Goal: Information Seeking & Learning: Learn about a topic

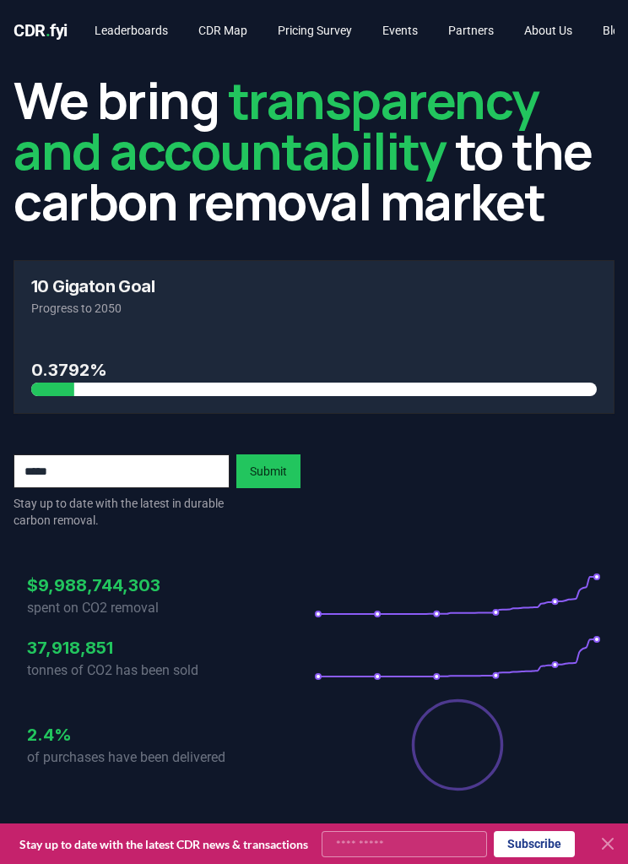
click at [112, 481] on input "email" at bounding box center [122, 471] width 216 height 34
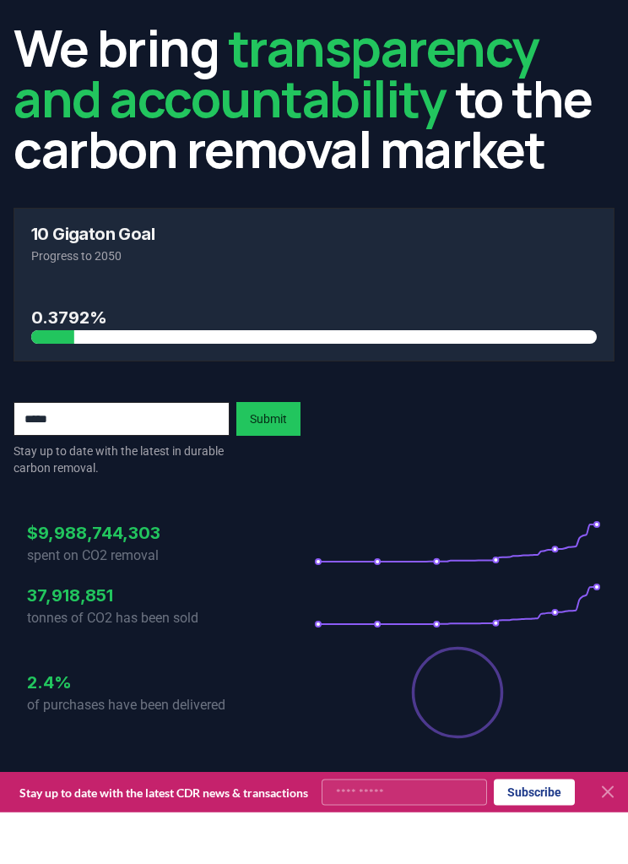
click at [91, 454] on input "email" at bounding box center [122, 471] width 216 height 34
type input "*********"
click at [262, 454] on button "Submit" at bounding box center [269, 471] width 64 height 34
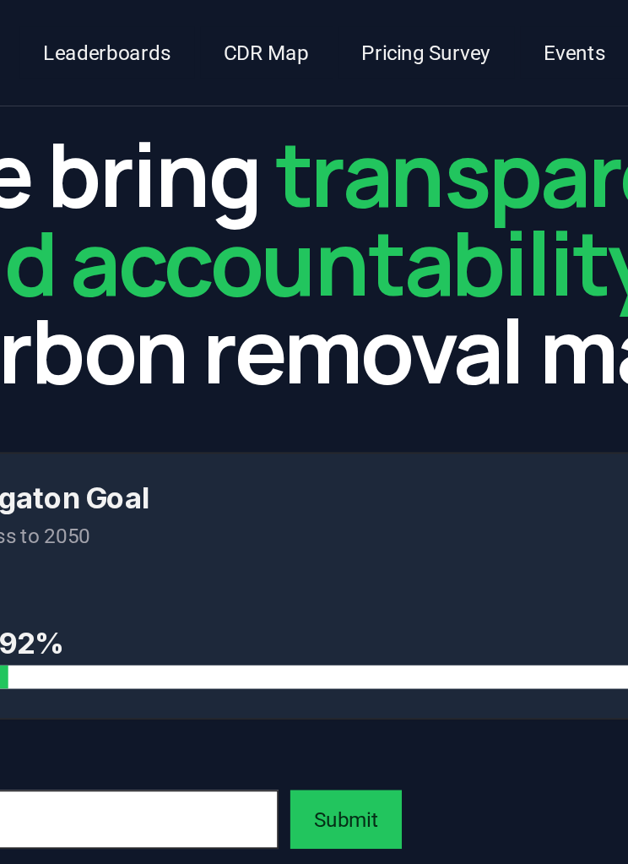
click at [81, 39] on link "Leaderboards" at bounding box center [131, 30] width 101 height 30
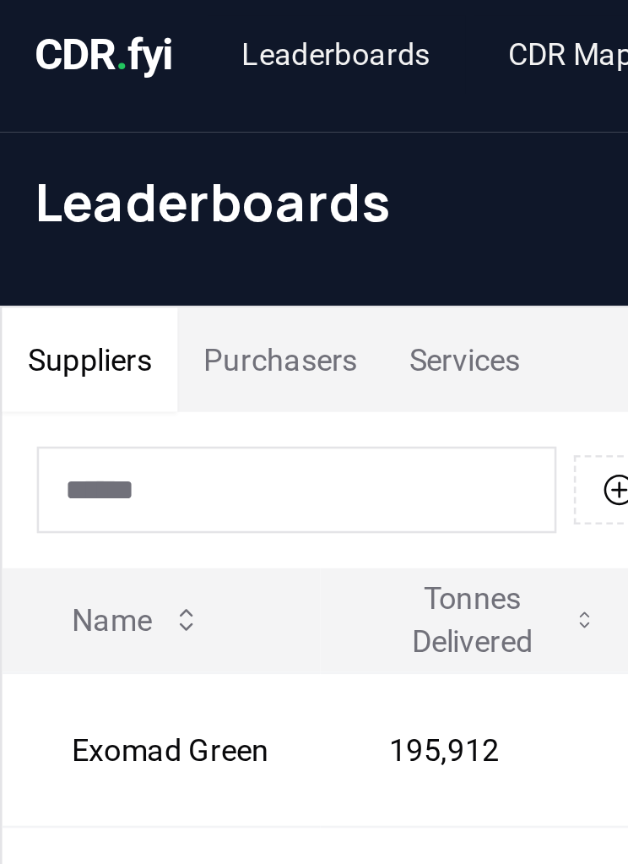
click at [120, 144] on button "Purchasers" at bounding box center [109, 149] width 80 height 41
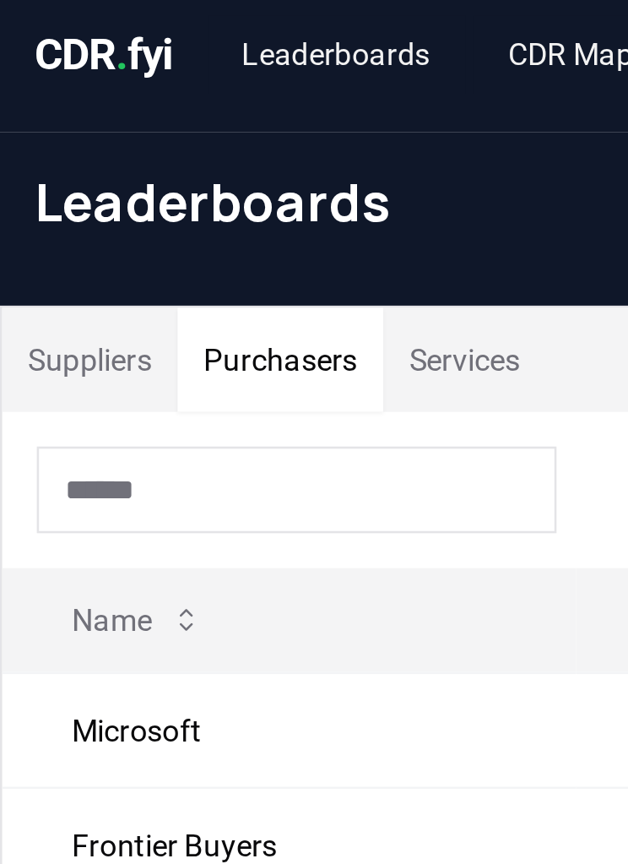
click at [124, 139] on button "Purchasers" at bounding box center [109, 149] width 80 height 41
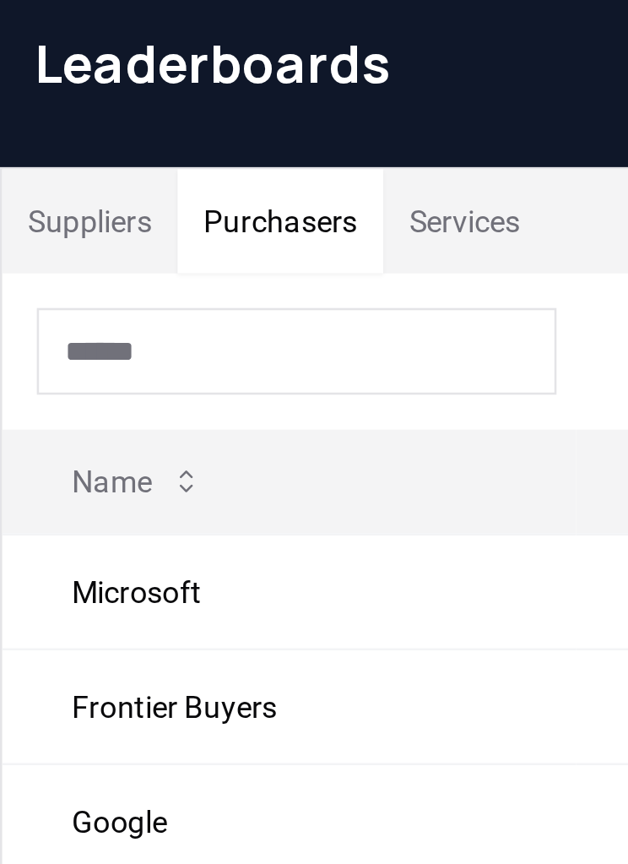
click at [134, 271] on td "Microsoft" at bounding box center [113, 293] width 224 height 45
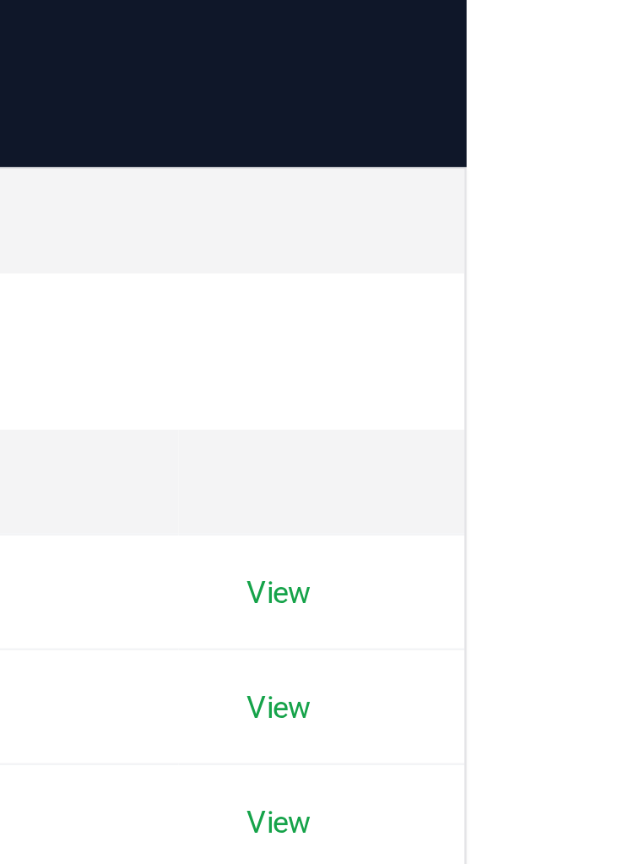
scroll to position [0, 63]
click at [480, 285] on link "View" at bounding box center [492, 293] width 25 height 17
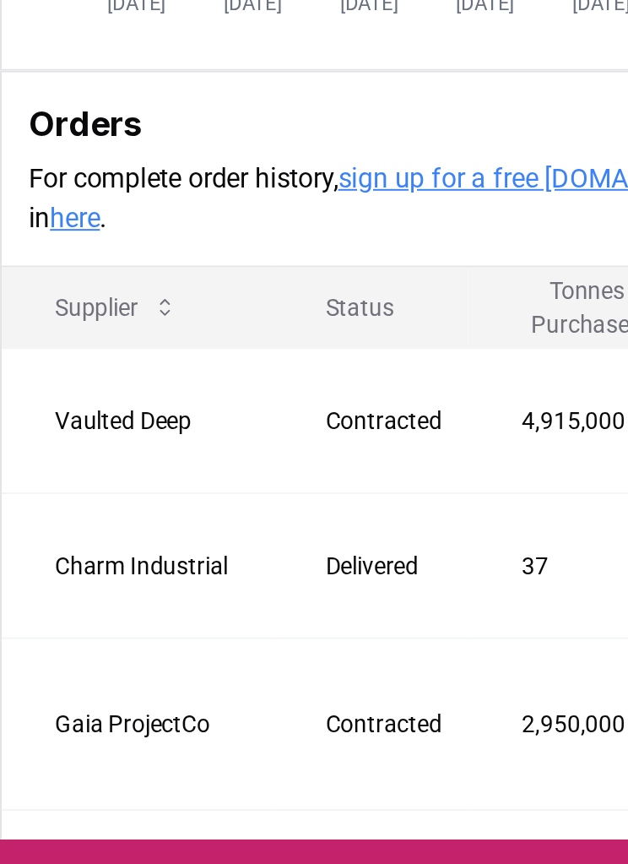
scroll to position [197, 0]
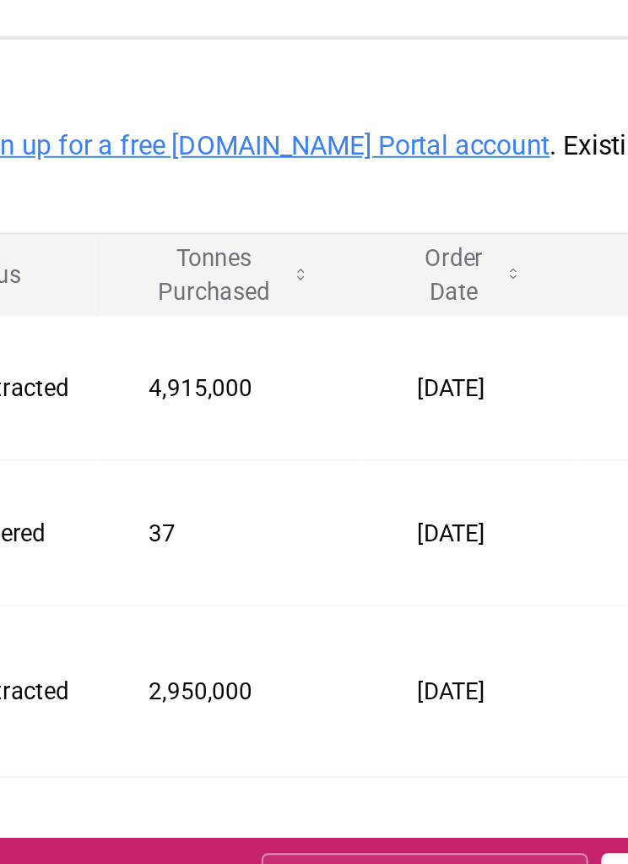
click at [373, 632] on td "[DATE]" at bounding box center [426, 668] width 107 height 73
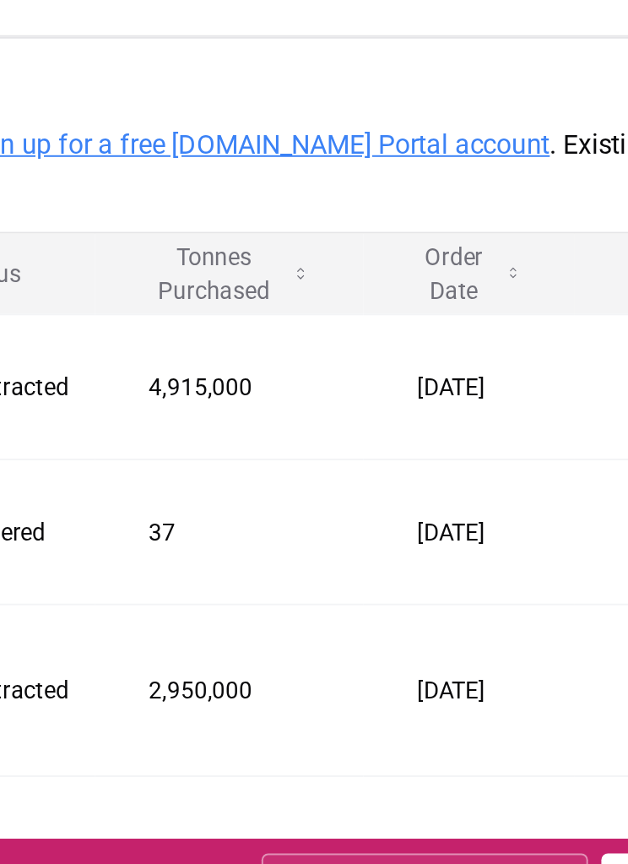
click at [177, 464] on link "sign up for a free [DOMAIN_NAME] Portal account" at bounding box center [319, 472] width 296 height 16
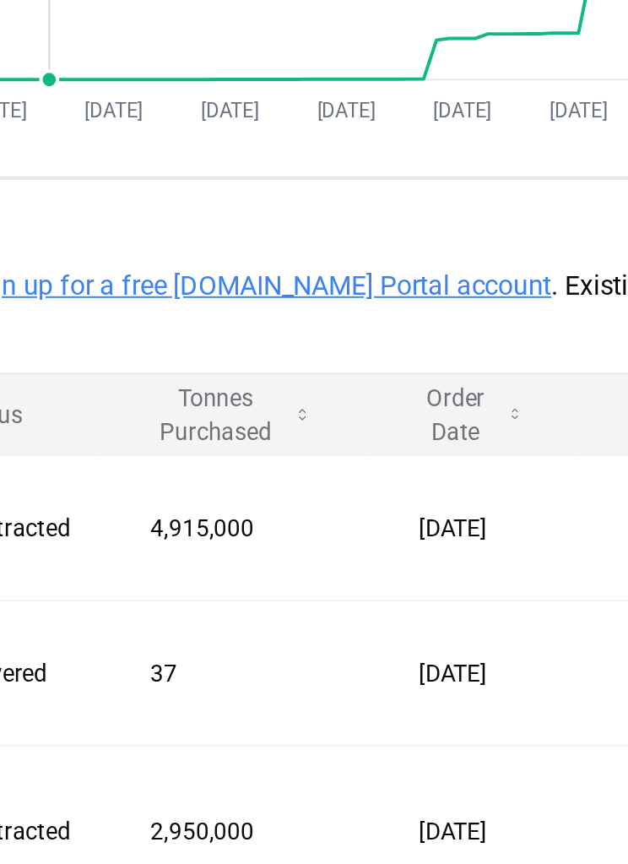
click at [184, 465] on link "sign up for a free [DOMAIN_NAME] Portal account" at bounding box center [319, 473] width 296 height 16
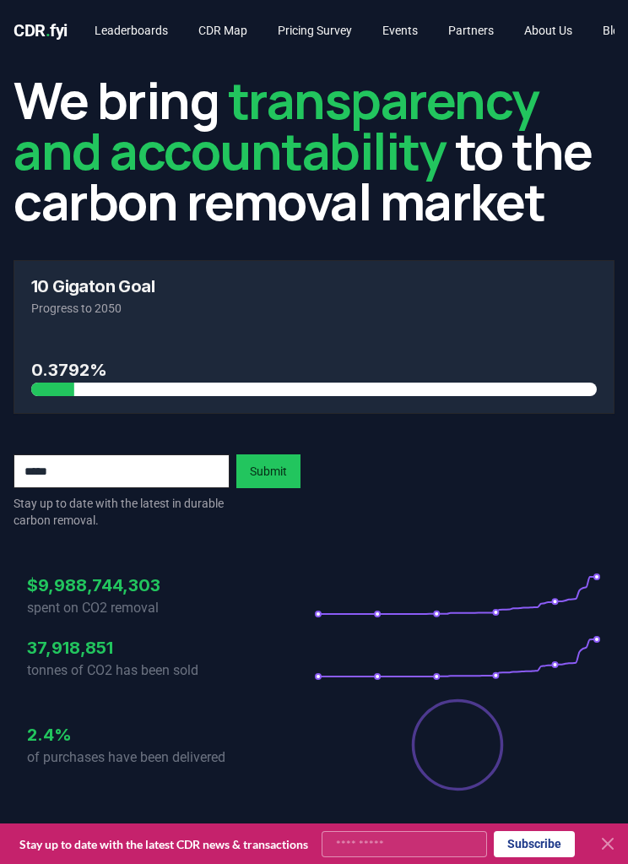
click at [151, 43] on link "Leaderboards" at bounding box center [131, 30] width 101 height 30
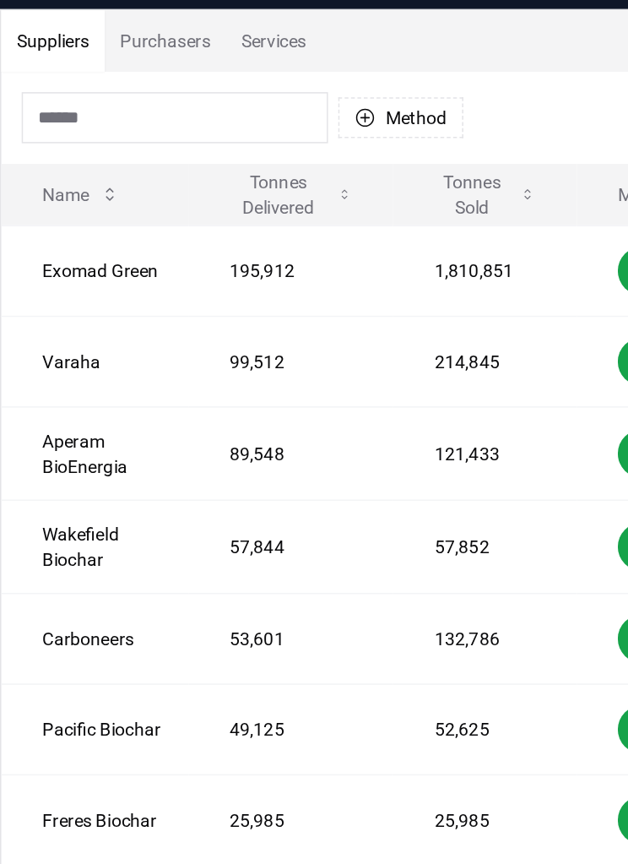
click at [112, 129] on button "Purchasers" at bounding box center [109, 149] width 80 height 41
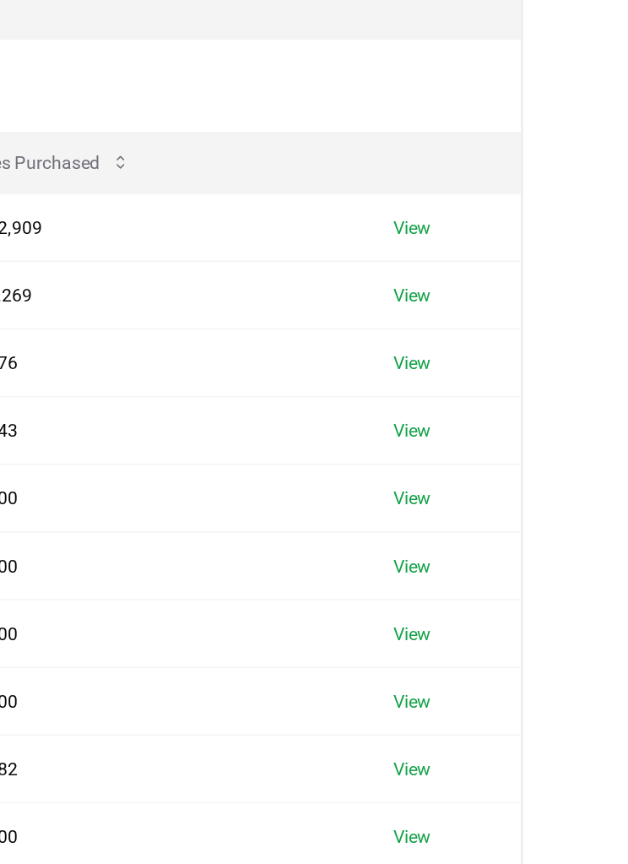
scroll to position [0, 73]
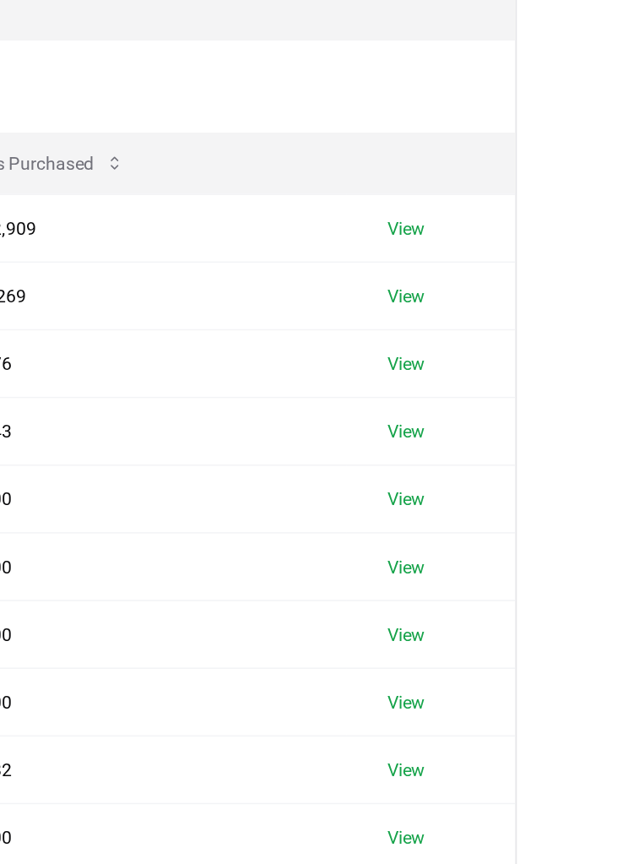
click at [470, 285] on link "View" at bounding box center [482, 293] width 25 height 17
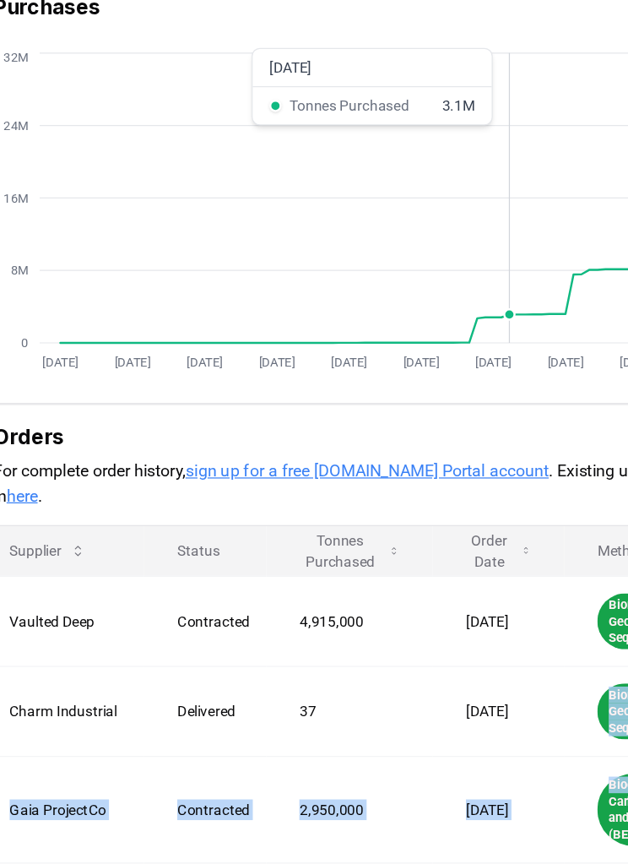
scroll to position [278, 0]
